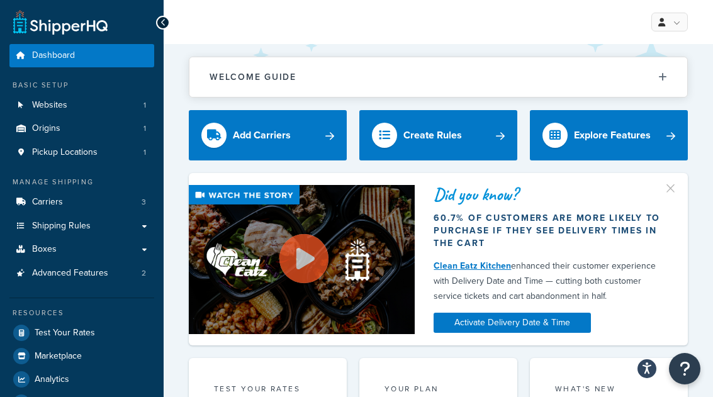
click at [44, 201] on span "Carriers" at bounding box center [47, 202] width 31 height 11
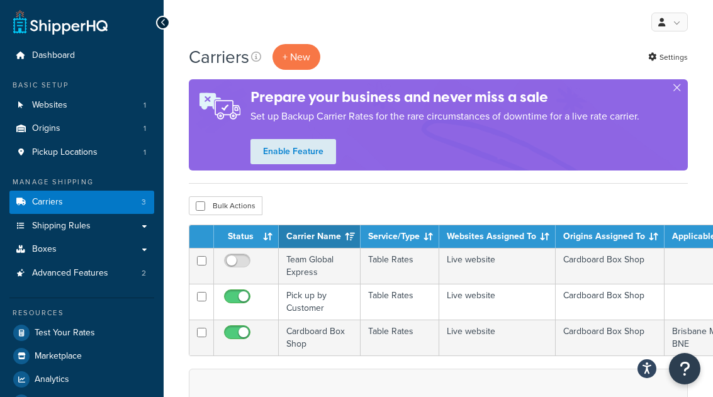
click at [235, 257] on input "checkbox" at bounding box center [239, 264] width 35 height 16
checkbox input "true"
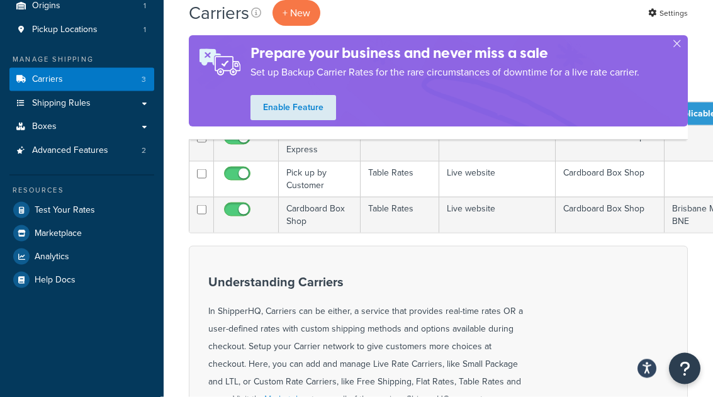
scroll to position [123, 0]
click at [677, 45] on button "button" at bounding box center [676, 46] width 3 height 3
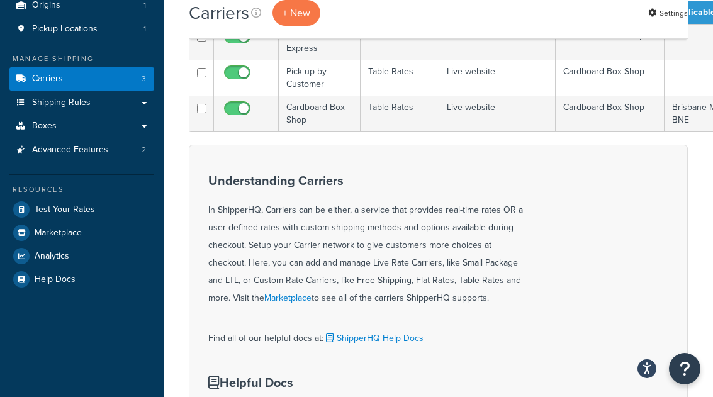
click at [673, 11] on link "Settings" at bounding box center [668, 13] width 40 height 18
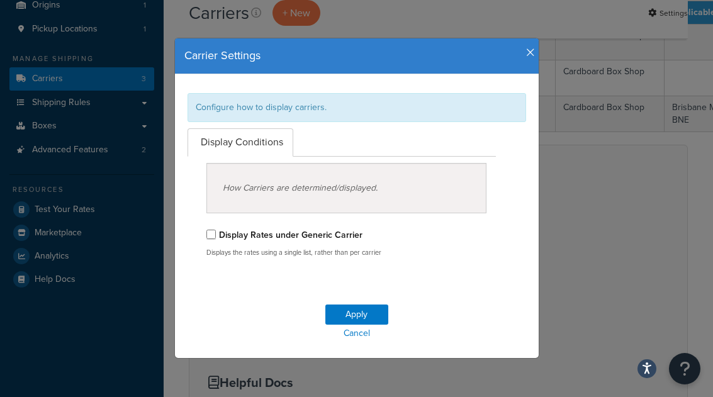
click at [598, 226] on div "Carrier Settings Configure how to display carriers. Display Conditions How Carr…" at bounding box center [356, 198] width 713 height 397
click at [530, 48] on icon "button" at bounding box center [530, 52] width 9 height 11
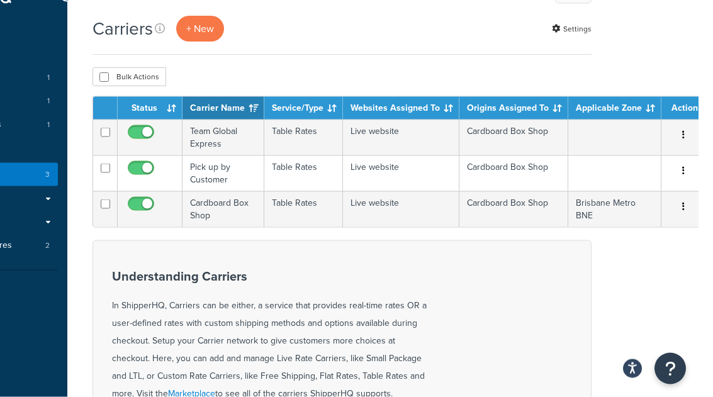
scroll to position [28, 82]
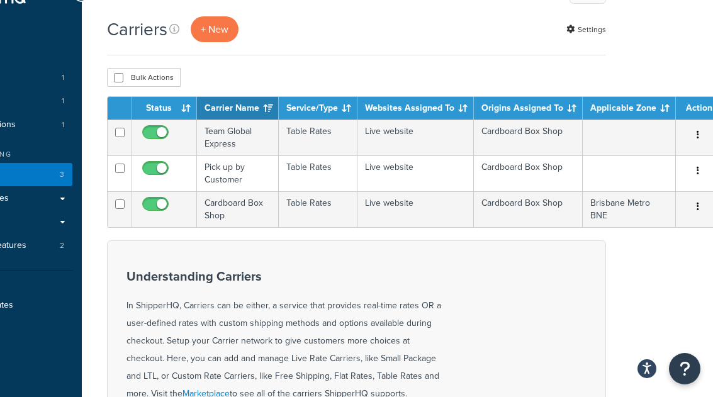
click at [594, 28] on link "Settings" at bounding box center [586, 30] width 40 height 18
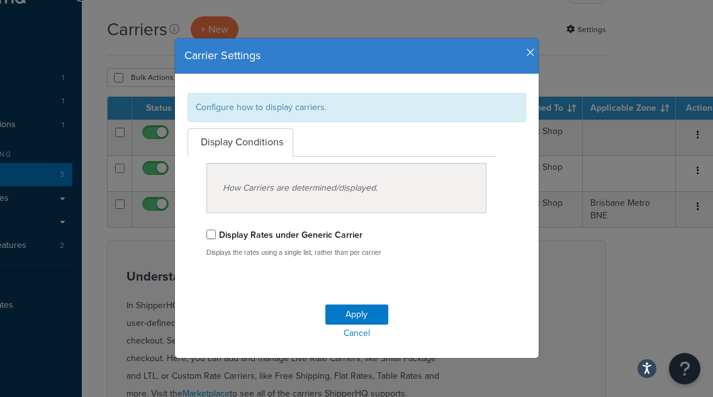
click at [531, 49] on icon "button" at bounding box center [530, 52] width 9 height 11
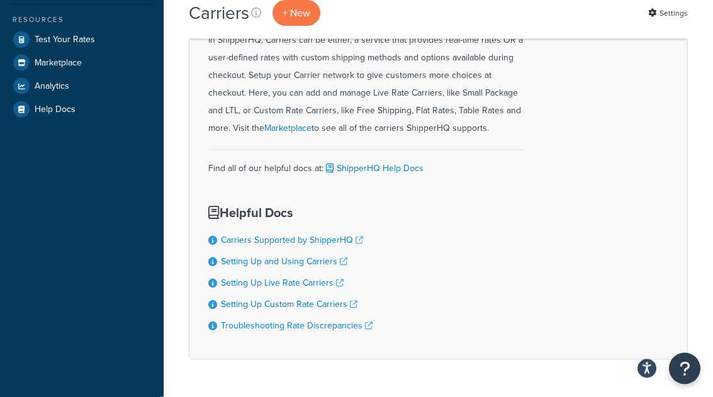
scroll to position [293, 0]
click at [325, 278] on link "Setting Up Live Rate Carriers" at bounding box center [282, 282] width 123 height 13
